Goal: Transaction & Acquisition: Purchase product/service

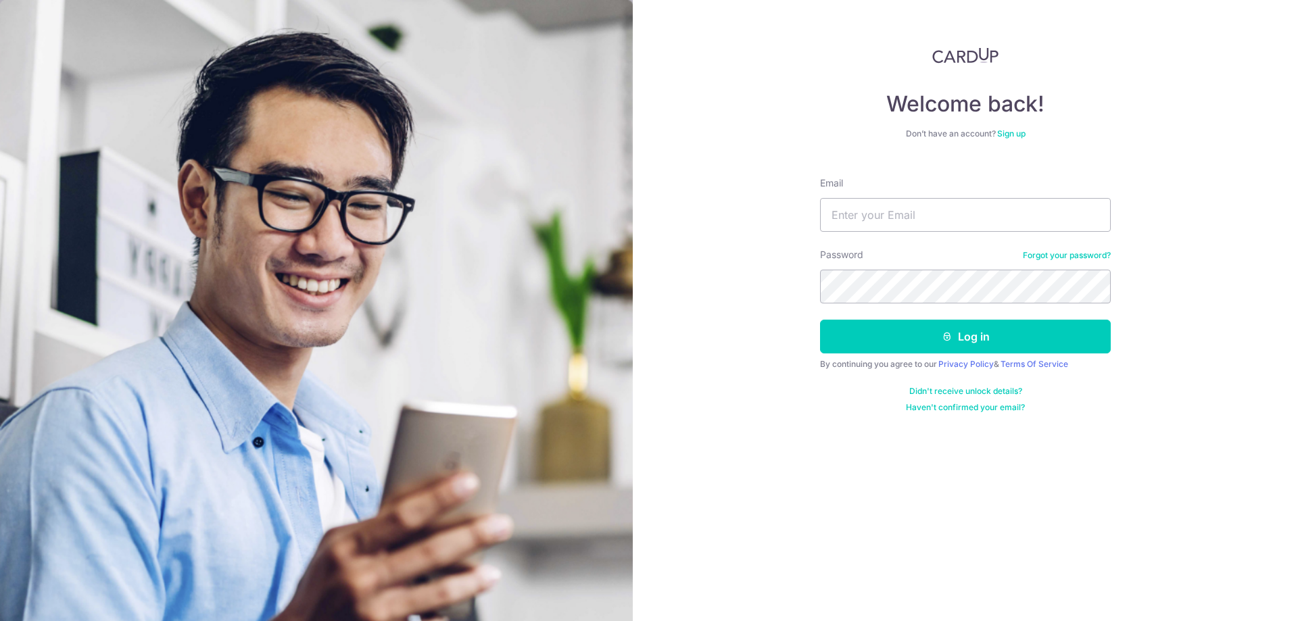
type input "[EMAIL_ADDRESS][DOMAIN_NAME]"
click at [979, 339] on button "Log in" at bounding box center [965, 337] width 291 height 34
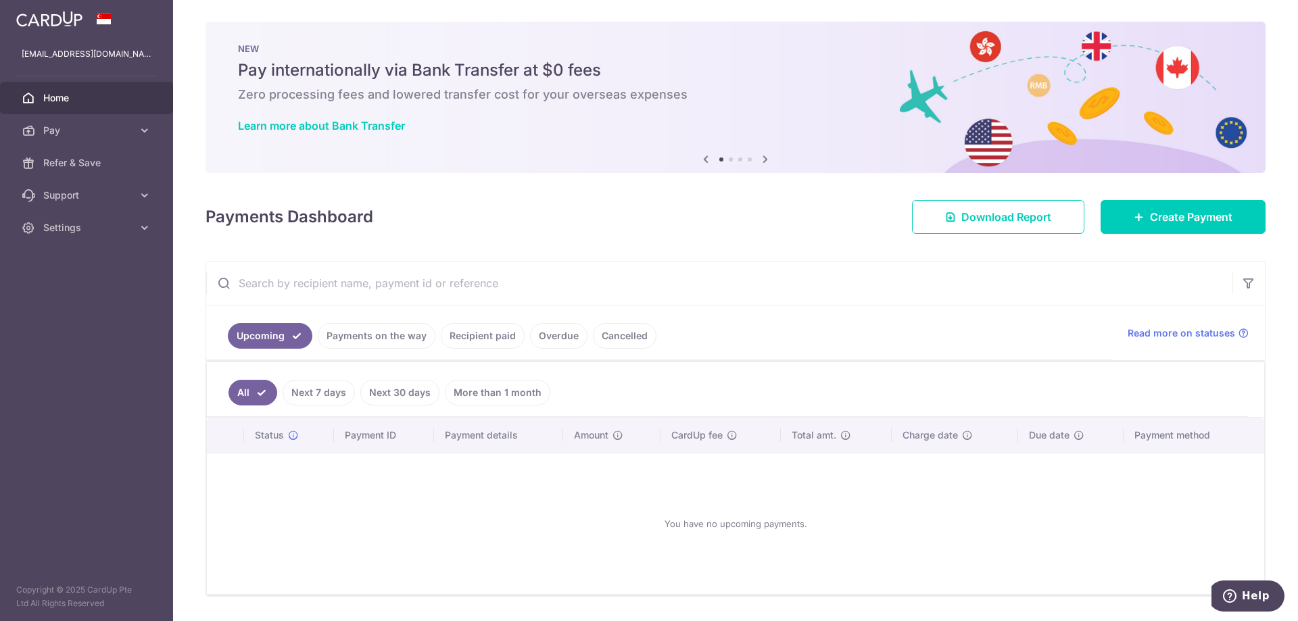
click at [383, 335] on link "Payments on the way" at bounding box center [377, 336] width 118 height 26
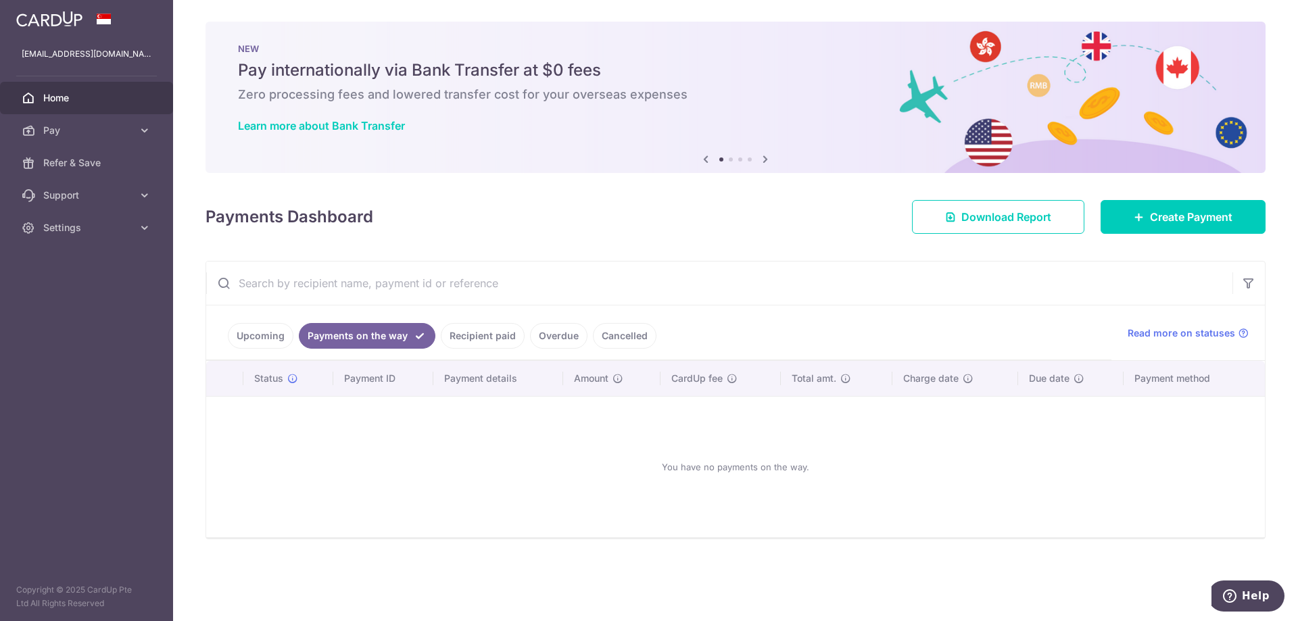
click at [467, 336] on link "Recipient paid" at bounding box center [483, 336] width 84 height 26
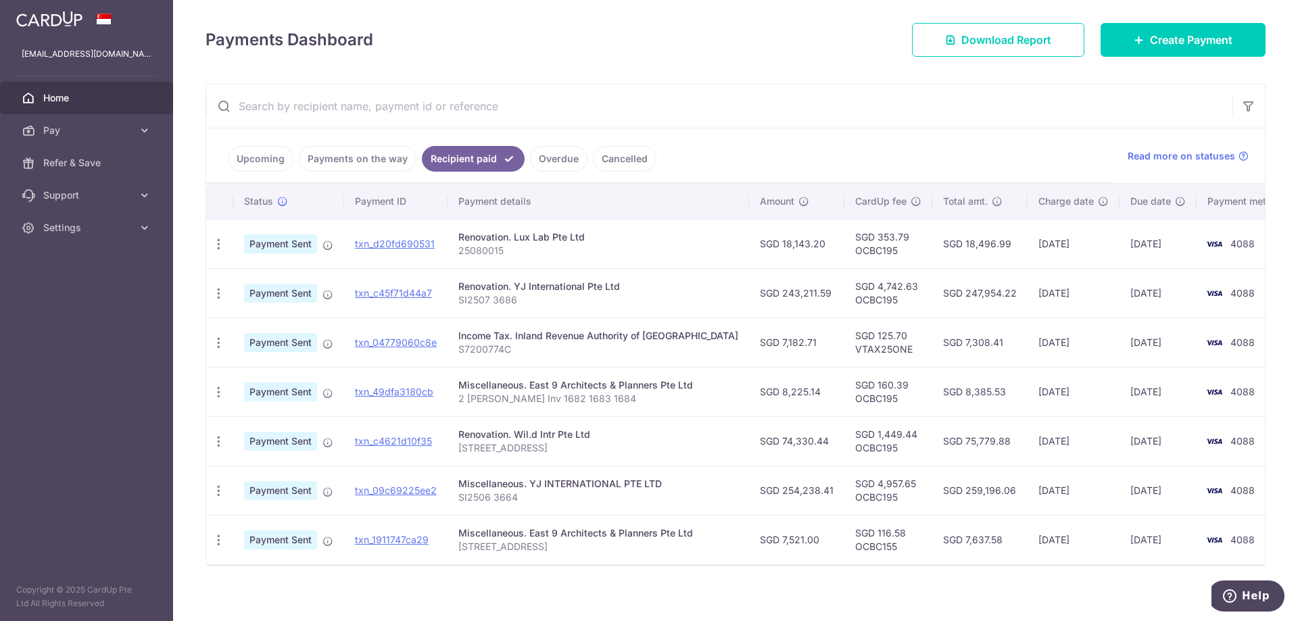
scroll to position [186, 0]
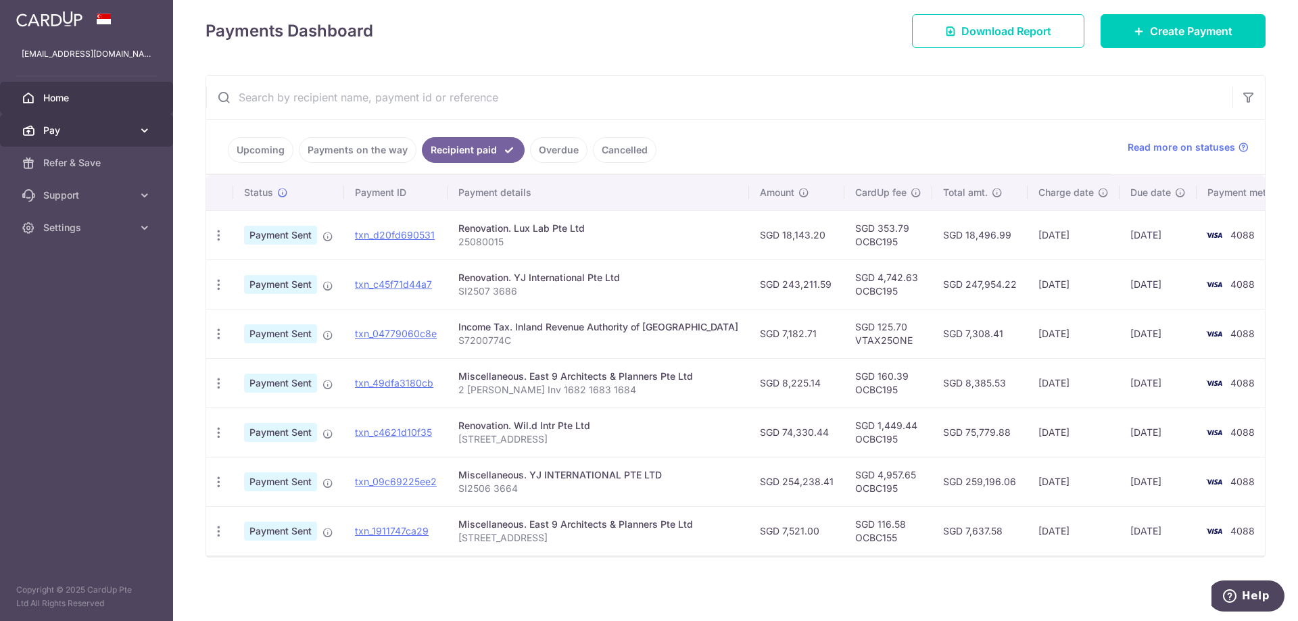
click at [57, 141] on link "Pay" at bounding box center [86, 130] width 173 height 32
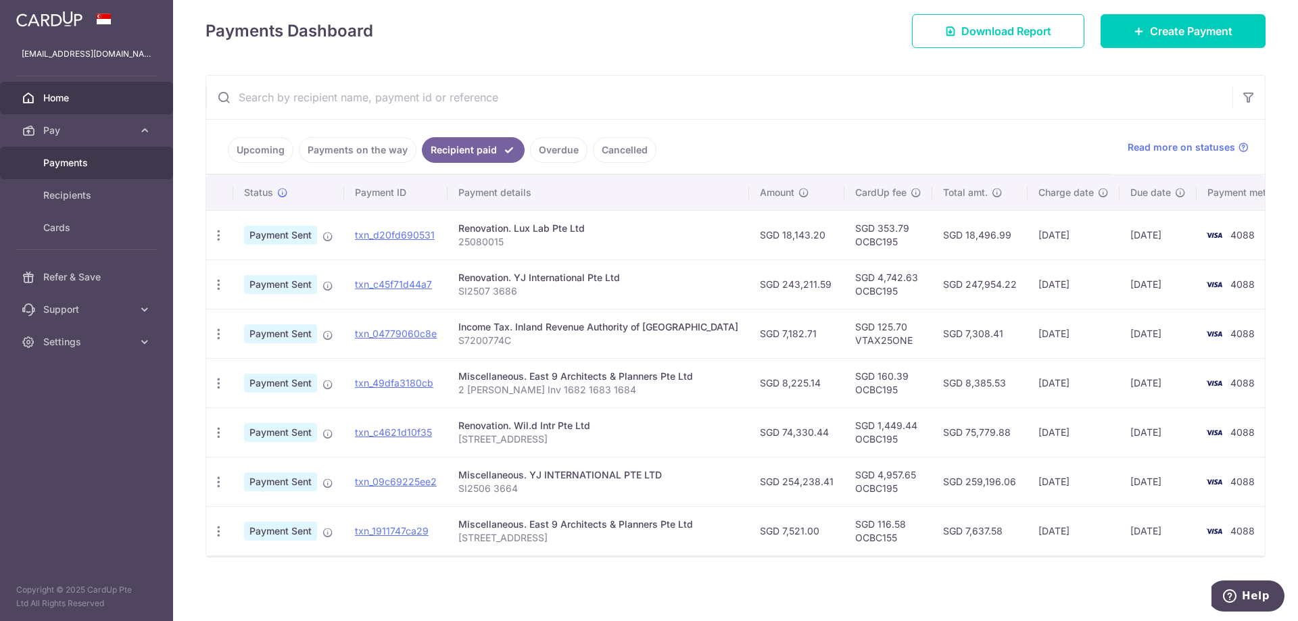
click at [72, 165] on span "Payments" at bounding box center [87, 163] width 89 height 14
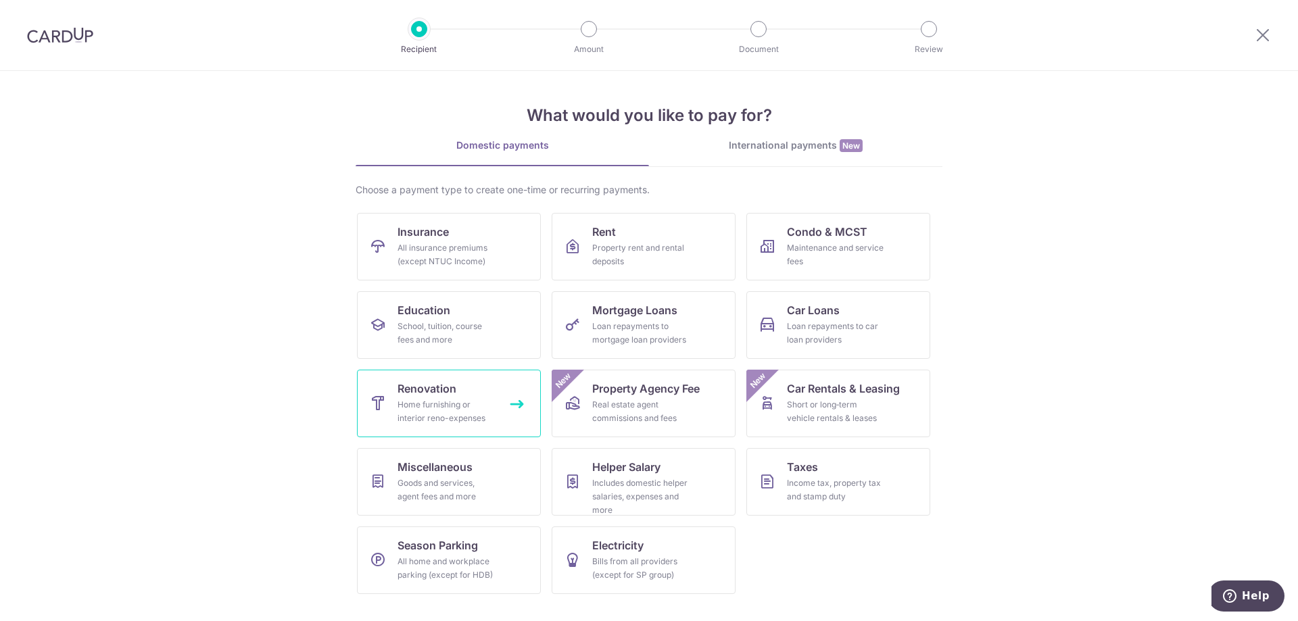
click at [449, 402] on div "Home furnishing or interior reno-expenses" at bounding box center [446, 411] width 97 height 27
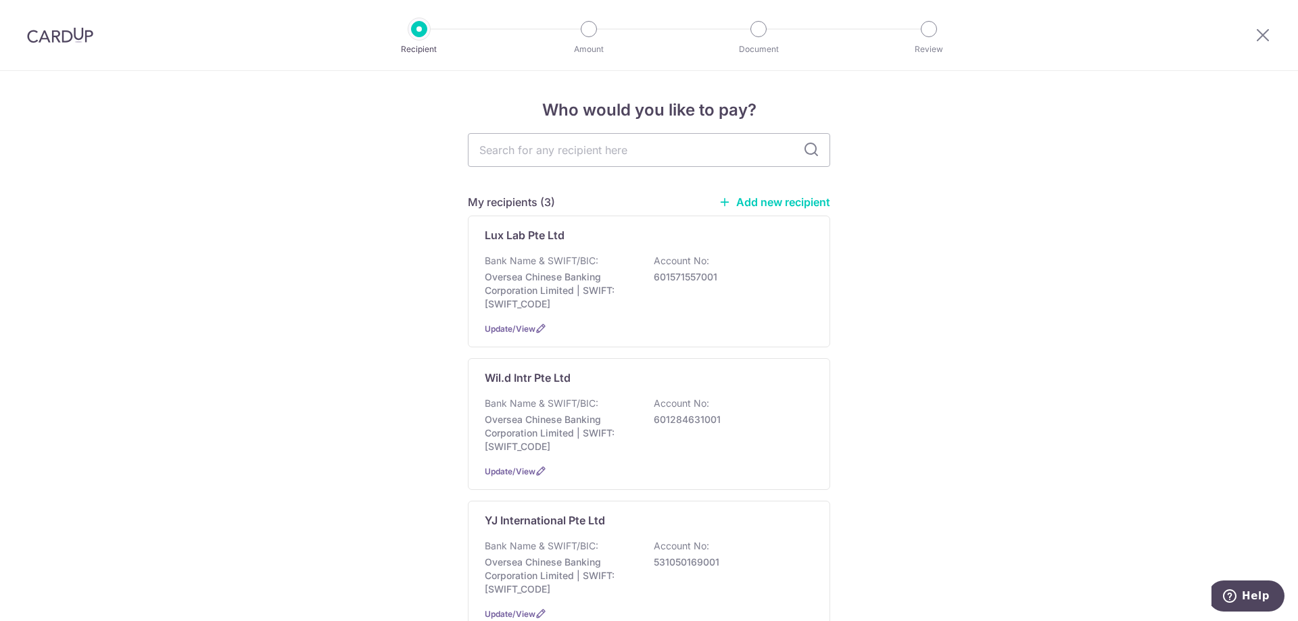
scroll to position [135, 0]
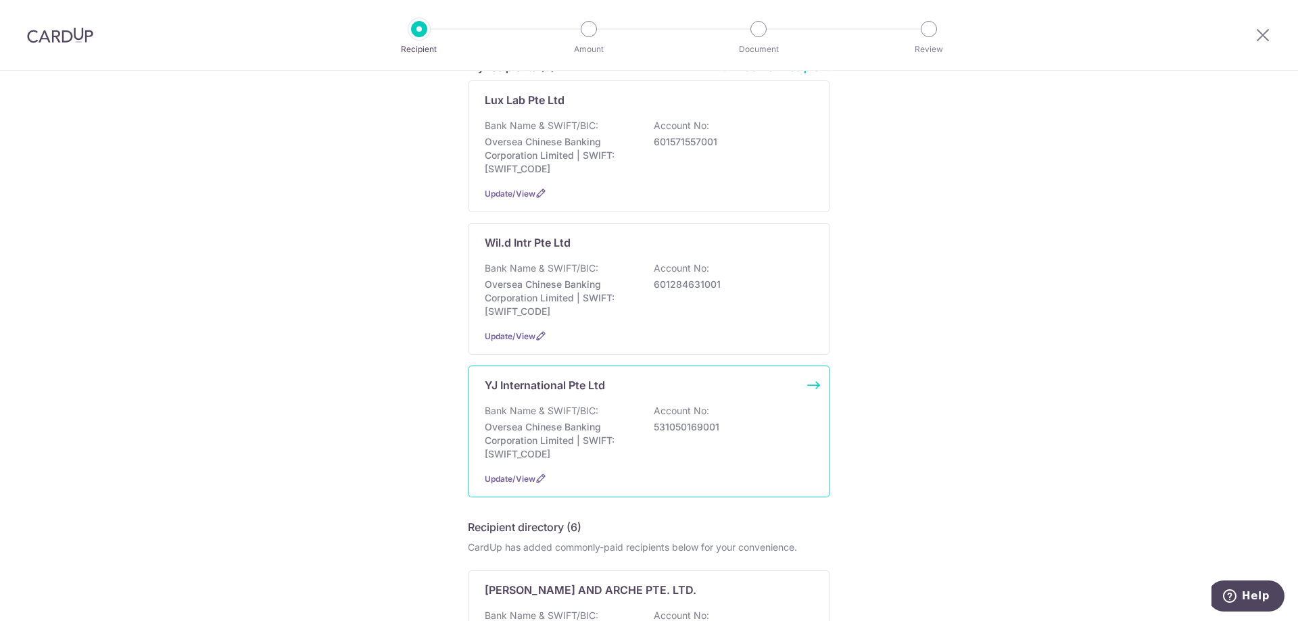
click at [583, 417] on p "Bank Name & SWIFT/BIC:" at bounding box center [542, 411] width 114 height 14
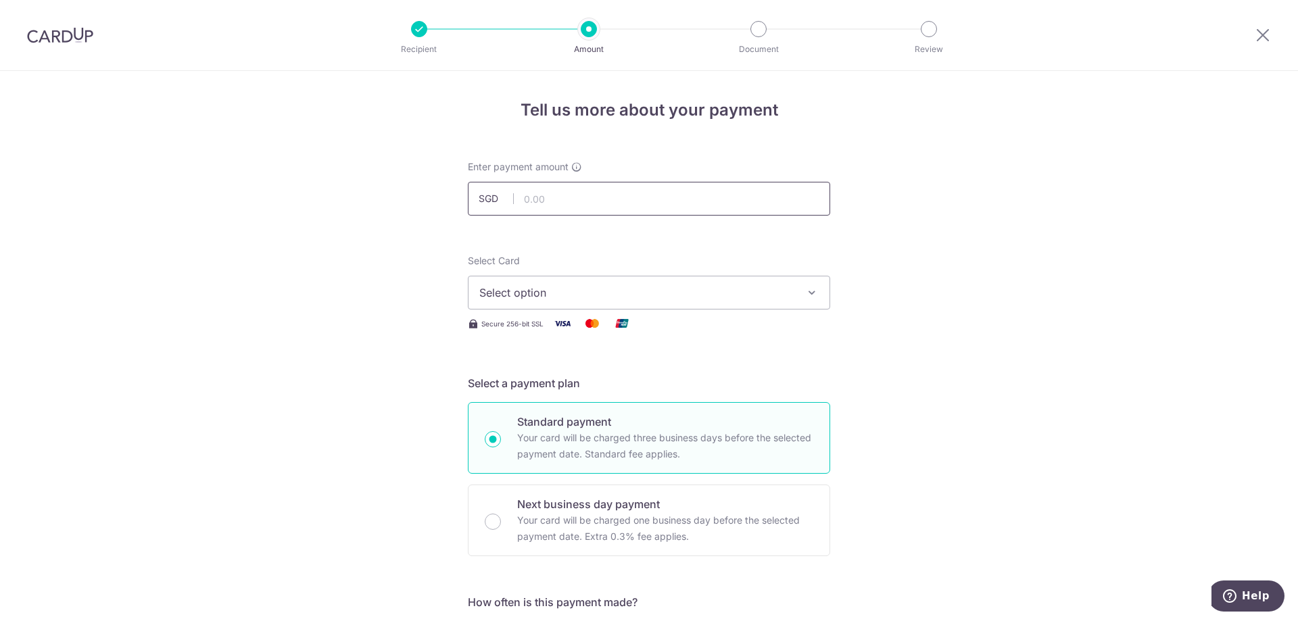
click at [635, 199] on input "text" at bounding box center [649, 199] width 362 height 34
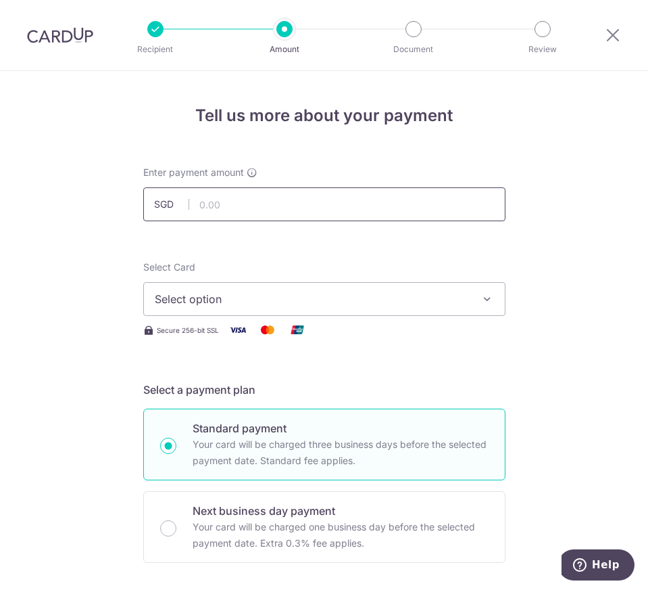
click at [255, 201] on input "text" at bounding box center [324, 204] width 362 height 34
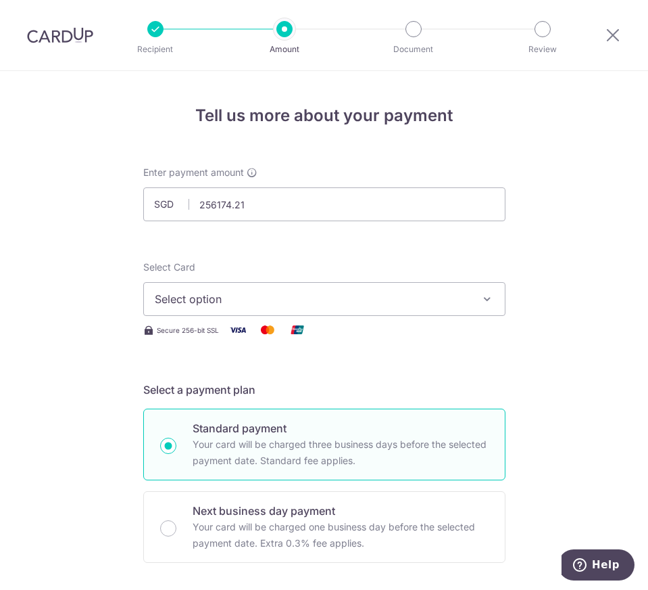
type input "256,174.21"
click at [385, 298] on span "Select option" at bounding box center [312, 299] width 315 height 16
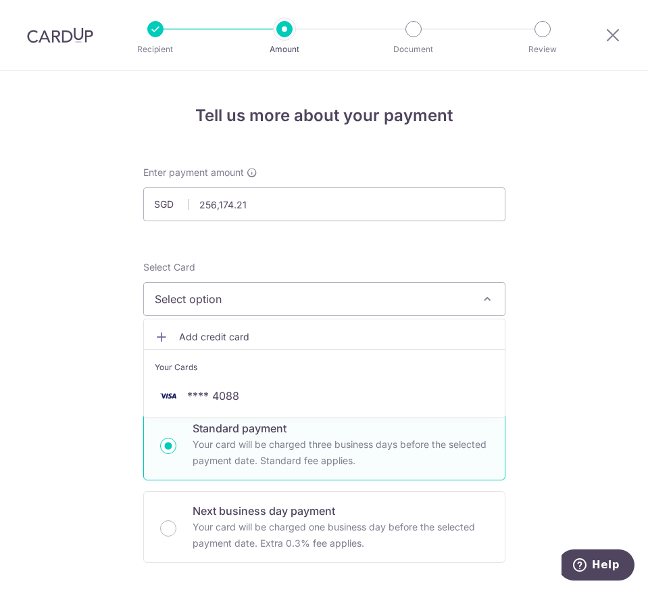
click at [385, 298] on span "Select option" at bounding box center [312, 299] width 315 height 16
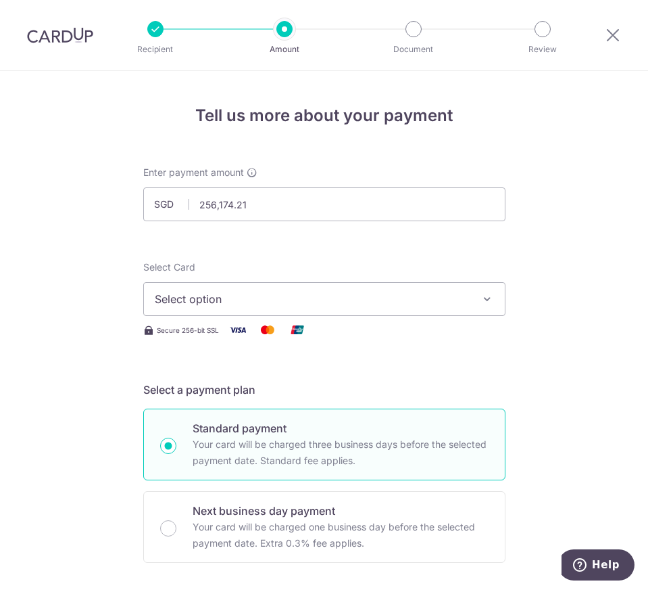
click at [385, 298] on span "Select option" at bounding box center [312, 299] width 315 height 16
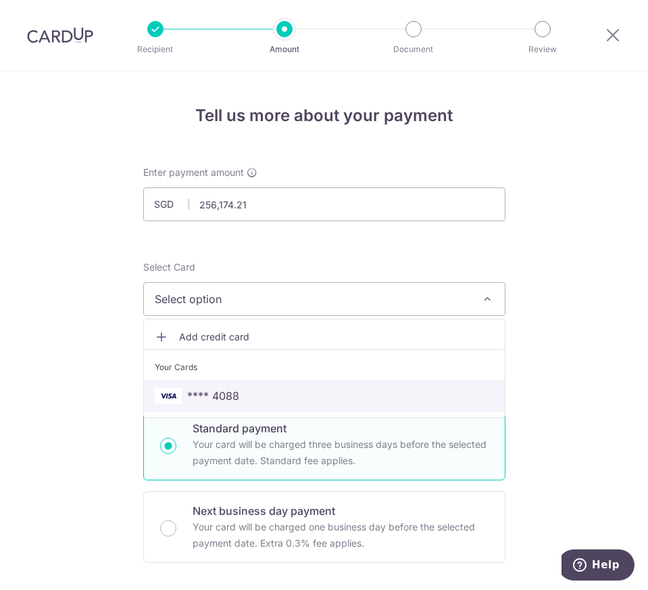
click at [266, 399] on span "**** 4088" at bounding box center [324, 395] width 339 height 16
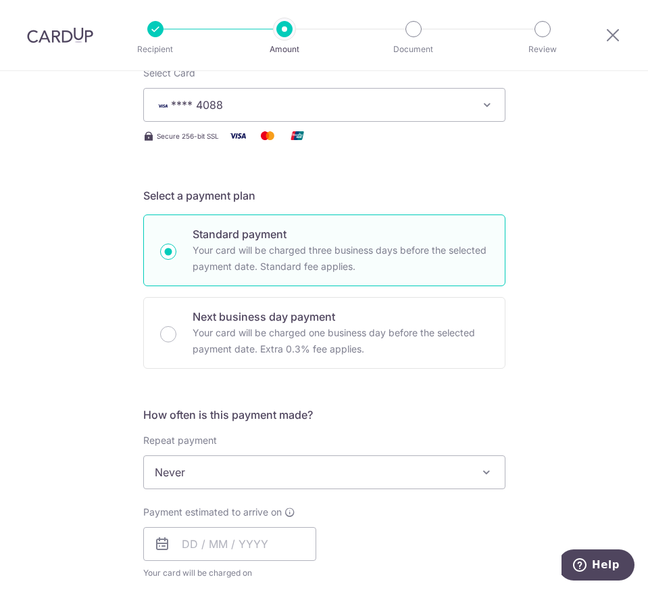
scroll to position [270, 0]
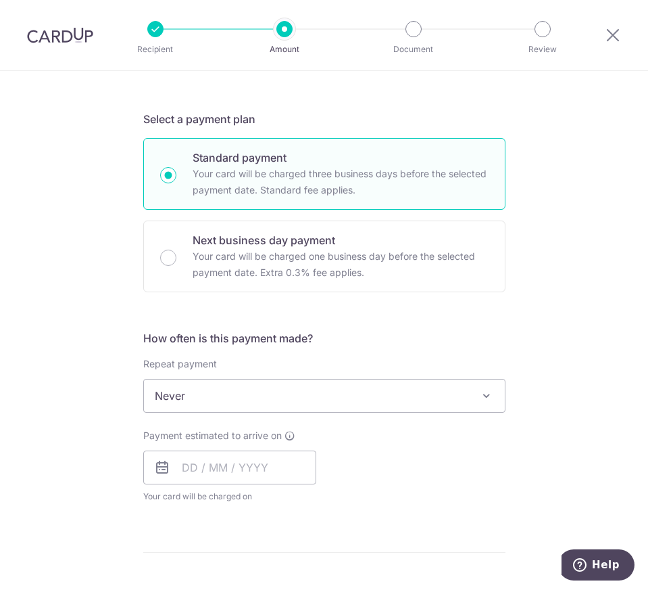
click at [162, 471] on icon at bounding box center [162, 467] width 16 height 16
click at [230, 463] on input "text" at bounding box center [229, 467] width 173 height 34
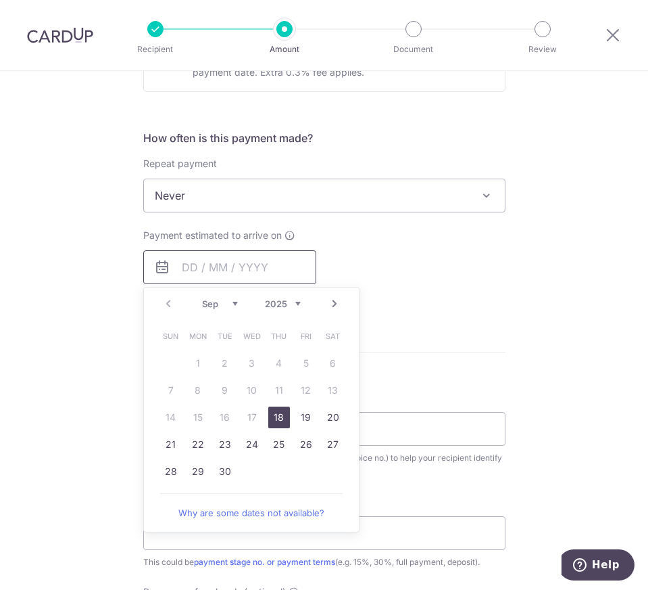
scroll to position [473, 0]
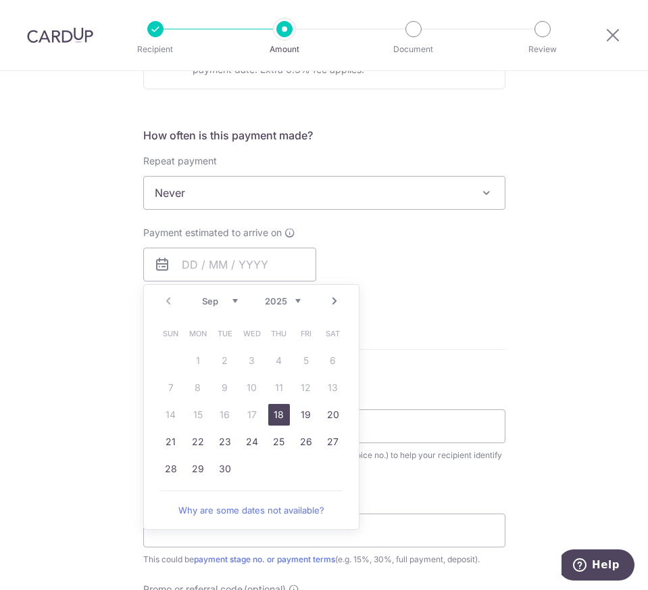
click at [272, 415] on link "18" at bounding box center [279, 415] width 22 height 22
type input "18/09/2025"
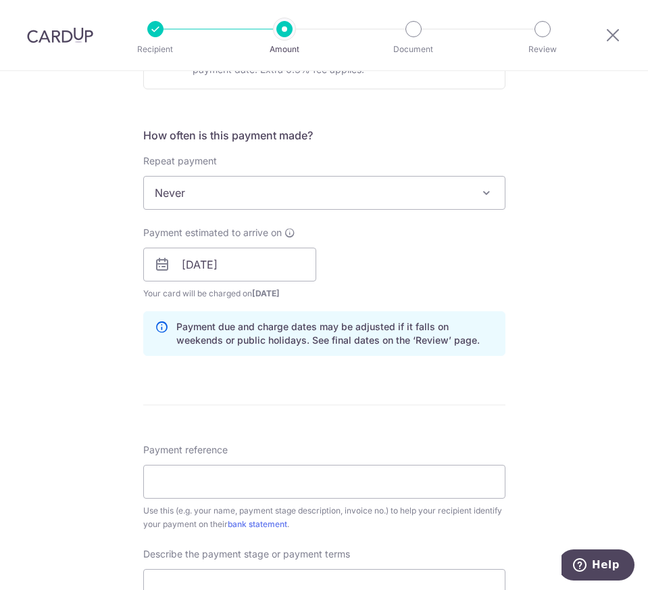
scroll to position [541, 0]
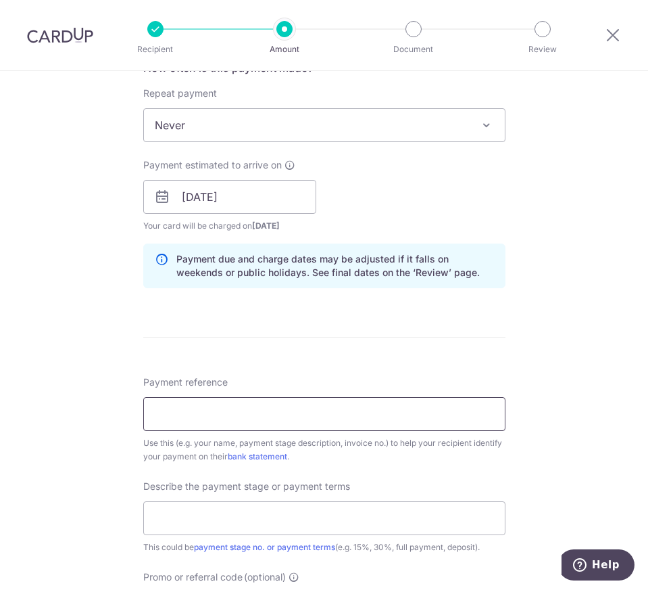
click at [250, 421] on input "Payment reference" at bounding box center [324, 414] width 362 height 34
type input "SI2508 3726"
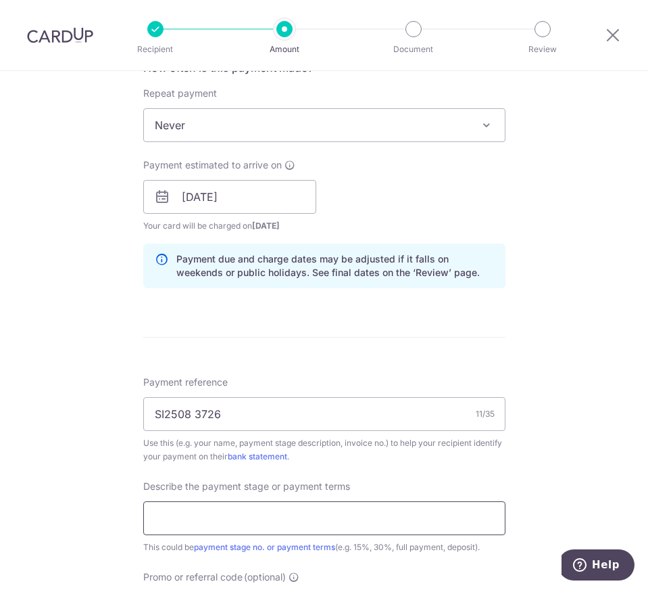
click at [256, 508] on input "text" at bounding box center [324, 518] width 362 height 34
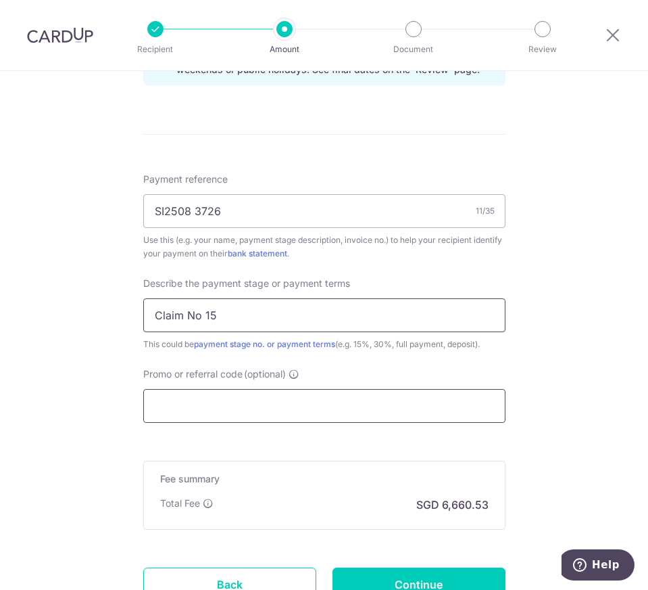
type input "Claim No 15"
click at [247, 400] on input "Promo or referral code (optional)" at bounding box center [324, 406] width 362 height 34
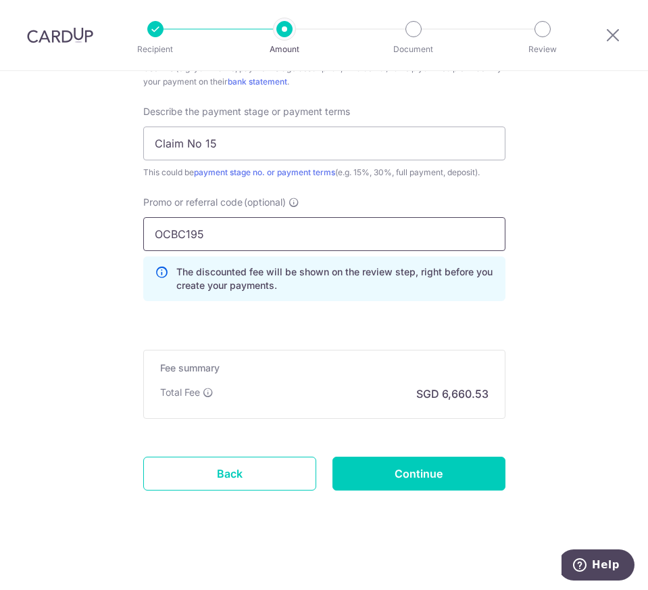
scroll to position [918, 0]
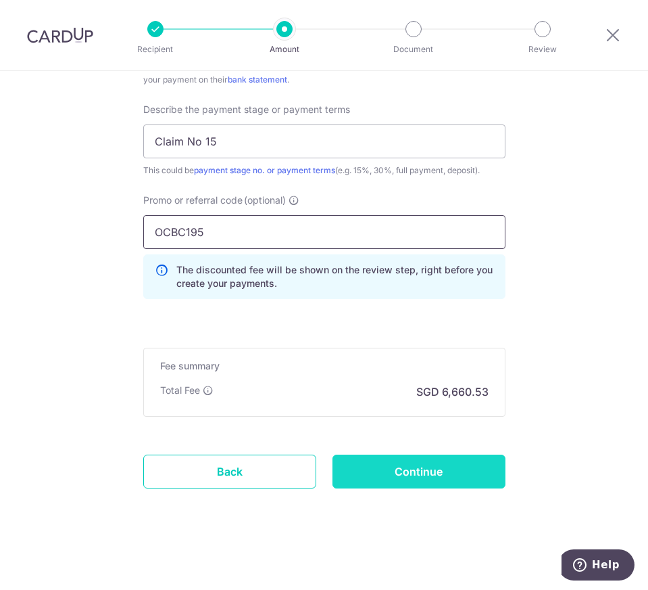
type input "OCBC195"
click at [441, 468] on input "Continue" at bounding box center [419, 471] width 173 height 34
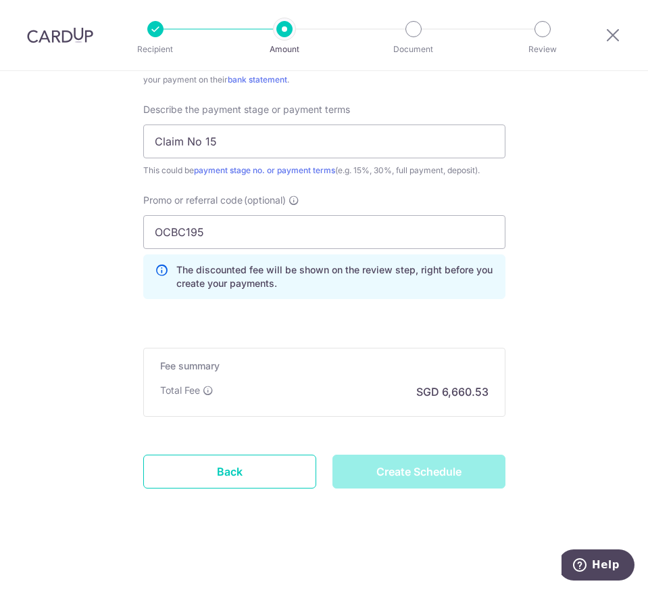
type input "Create Schedule"
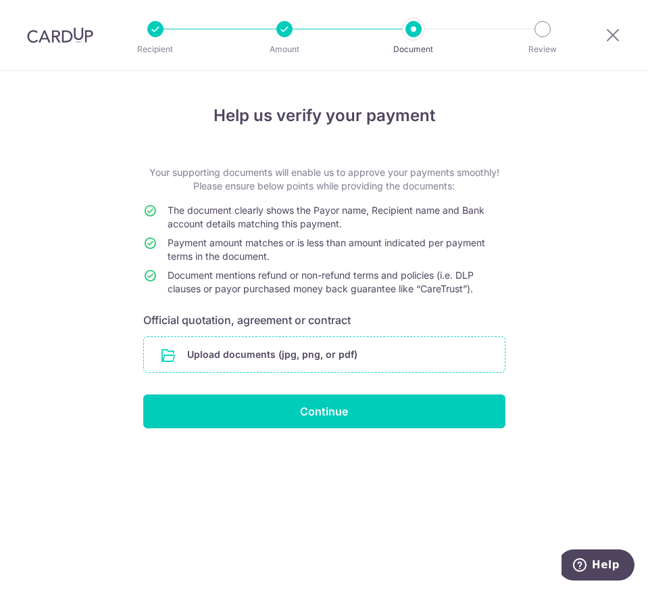
click at [293, 362] on input "file" at bounding box center [324, 354] width 361 height 35
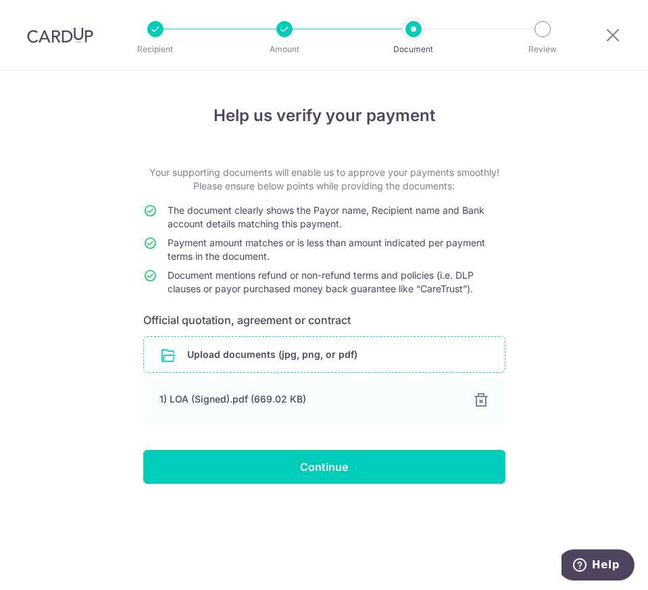
click at [310, 349] on input "file" at bounding box center [324, 354] width 361 height 35
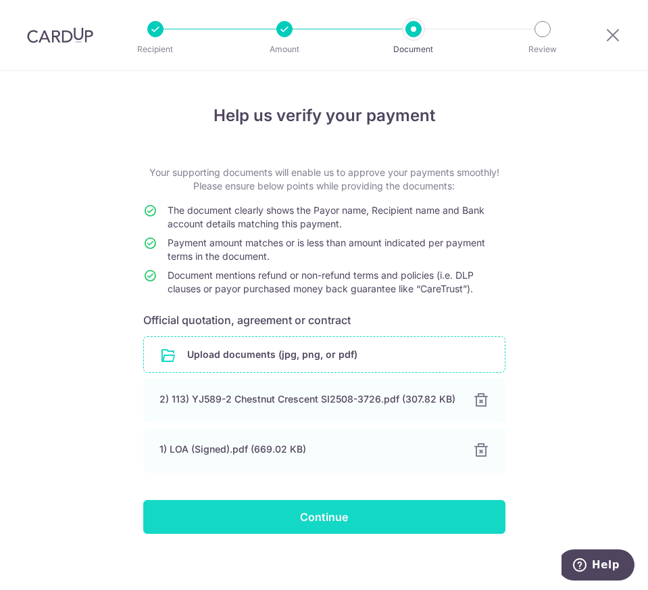
click at [358, 514] on input "Continue" at bounding box center [324, 517] width 362 height 34
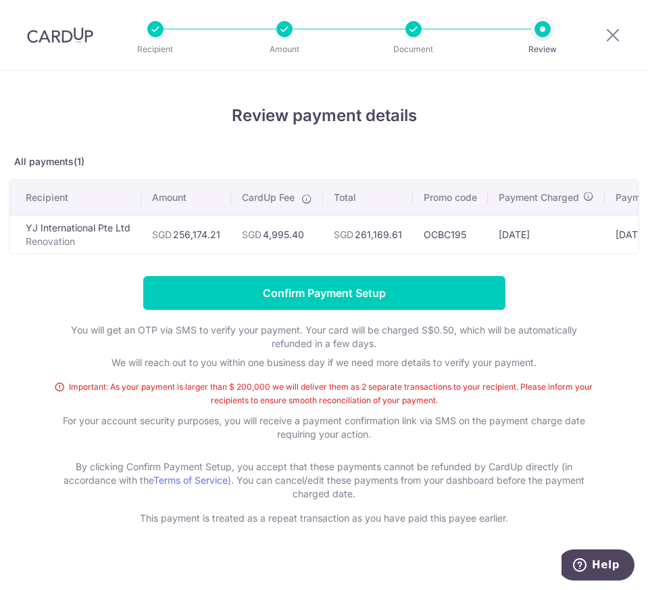
scroll to position [22, 0]
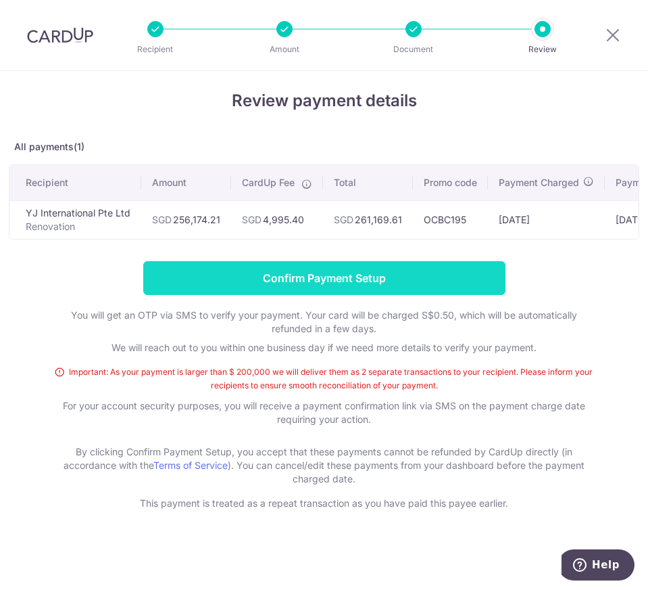
click at [364, 280] on input "Confirm Payment Setup" at bounding box center [324, 278] width 362 height 34
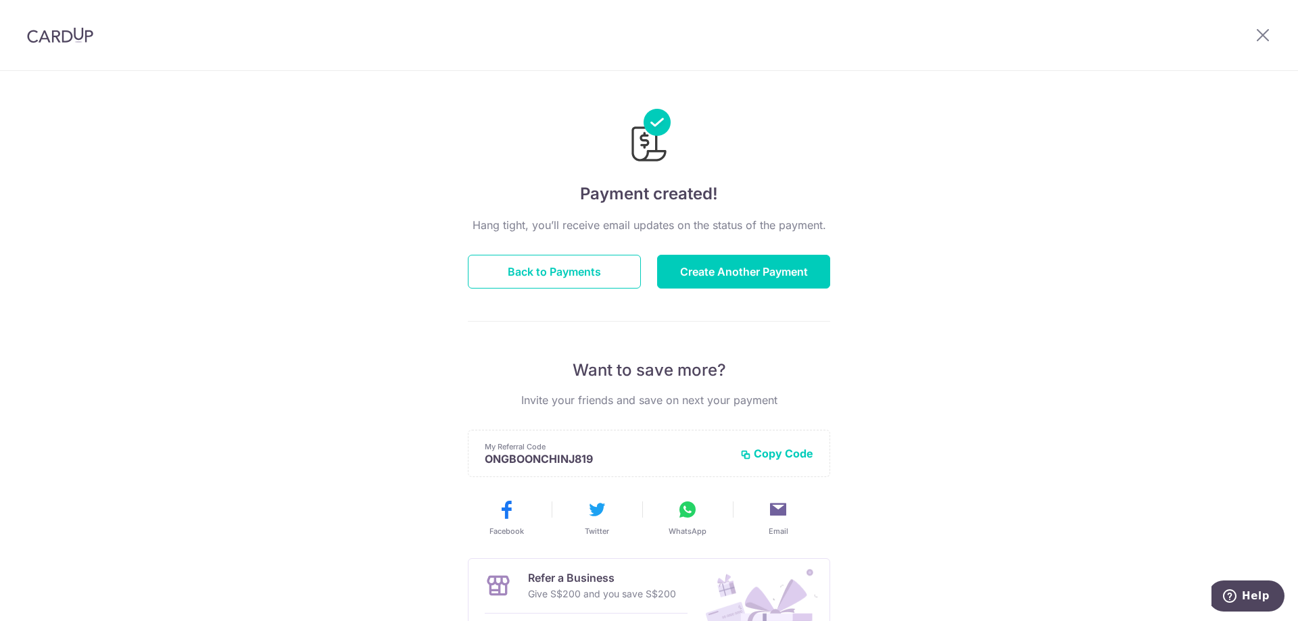
click at [60, 39] on img at bounding box center [60, 35] width 66 height 16
